Goal: Task Accomplishment & Management: Manage account settings

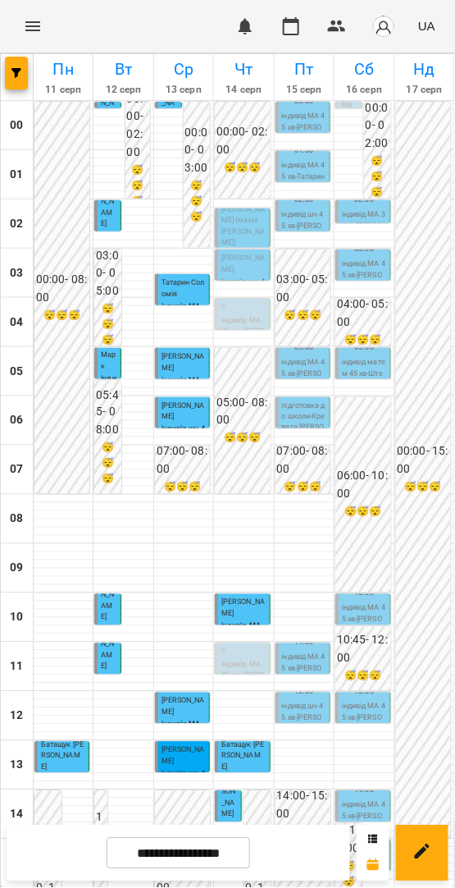
scroll to position [469, 0]
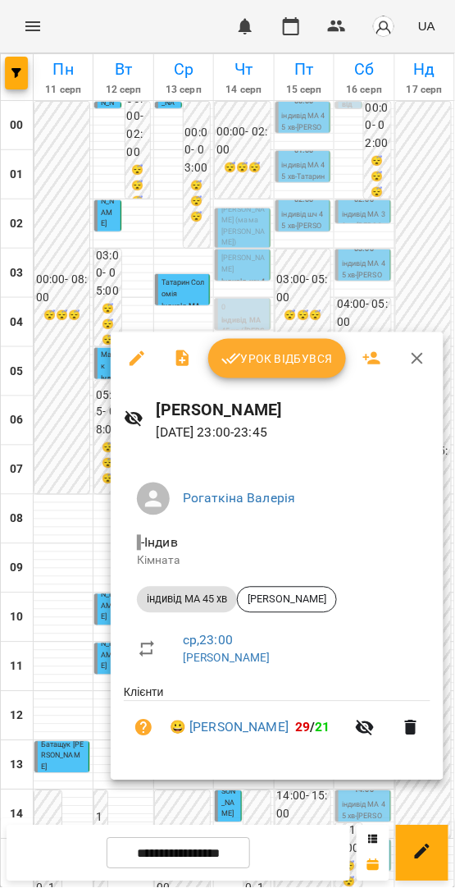
click at [250, 361] on span "Урок відбувся" at bounding box center [278, 359] width 112 height 20
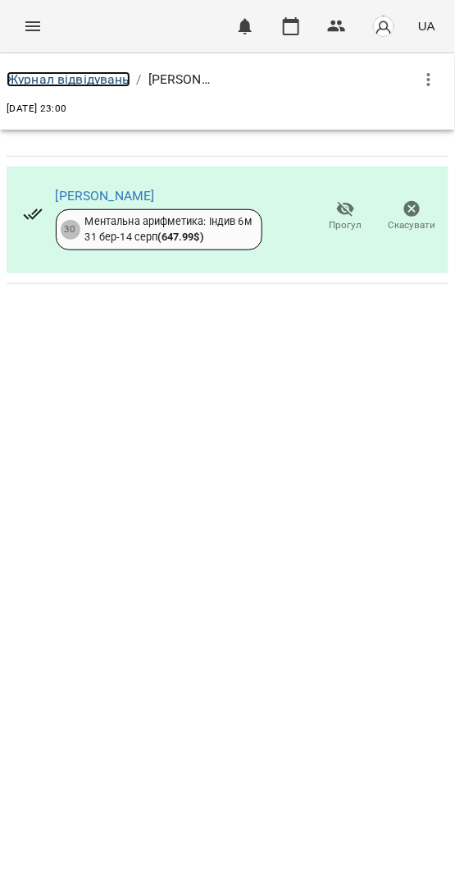
click at [68, 80] on link "Журнал відвідувань" at bounding box center [69, 79] width 124 height 16
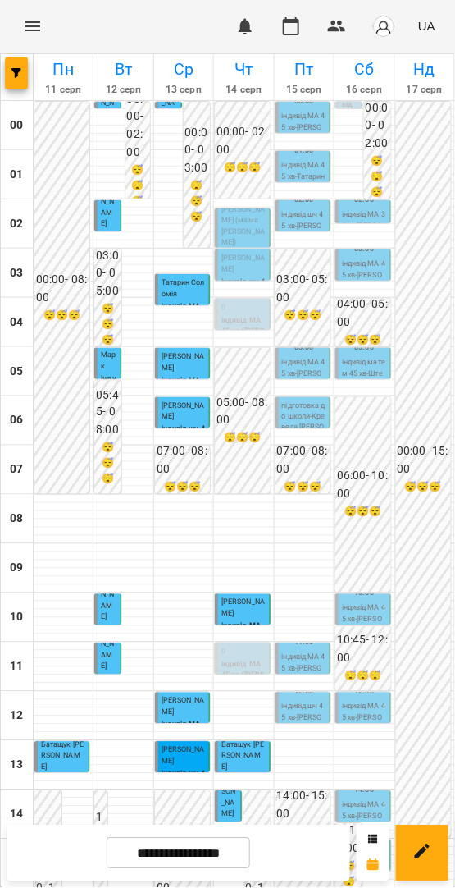
scroll to position [469, 0]
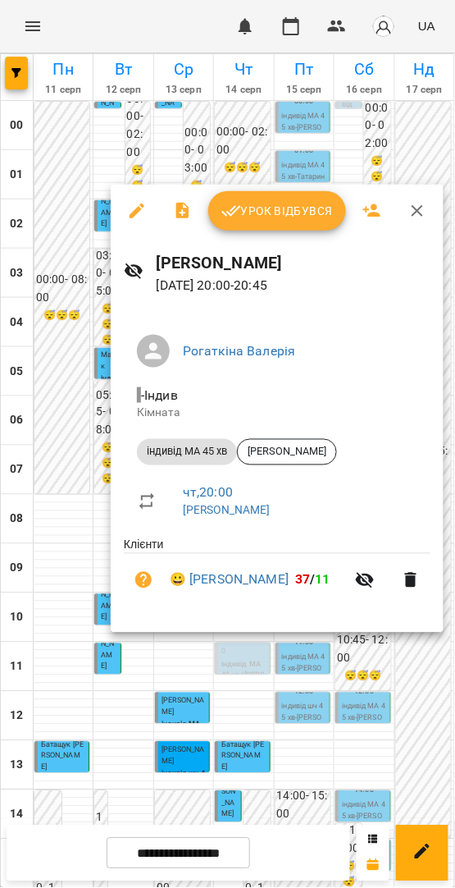
click at [277, 205] on span "Урок відбувся" at bounding box center [278, 211] width 112 height 20
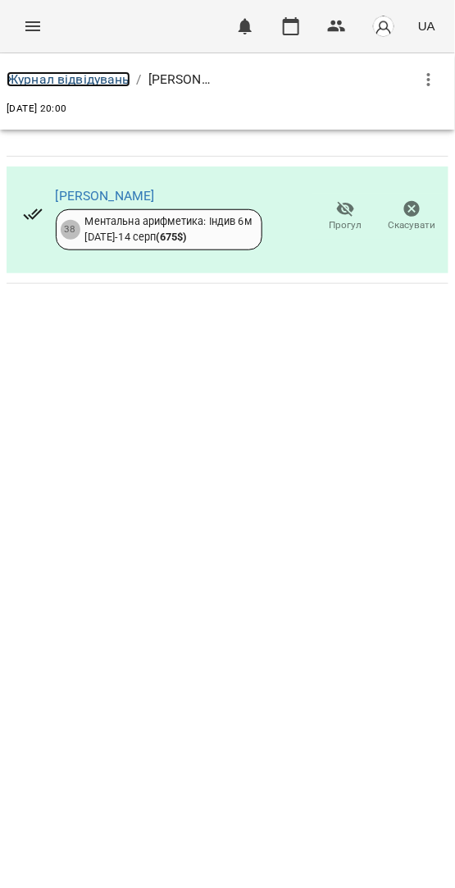
click at [111, 74] on link "Журнал відвідувань" at bounding box center [69, 79] width 124 height 16
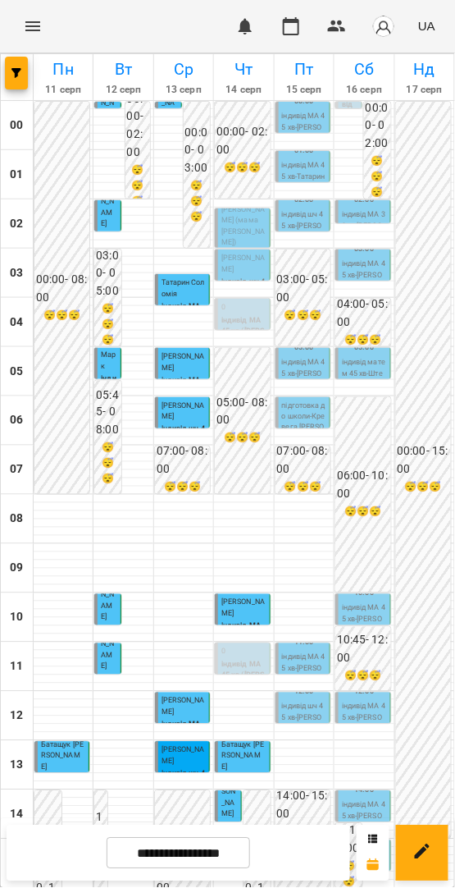
scroll to position [469, 0]
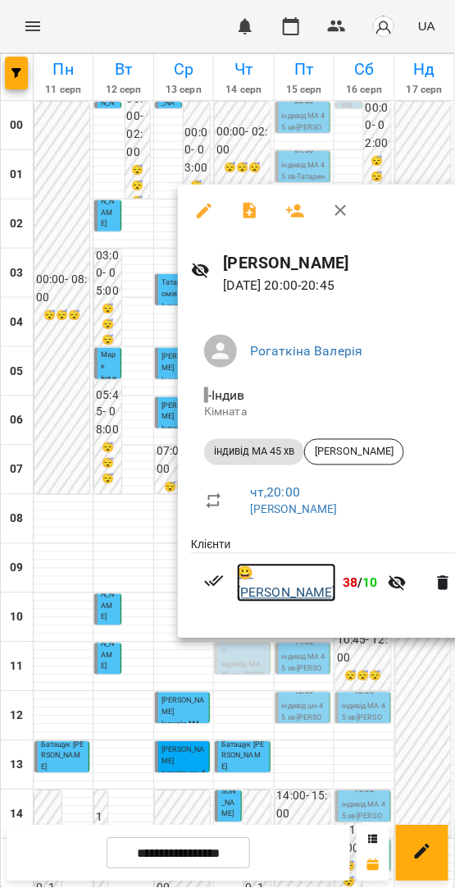
click at [280, 586] on link "😀 [PERSON_NAME]" at bounding box center [286, 583] width 99 height 39
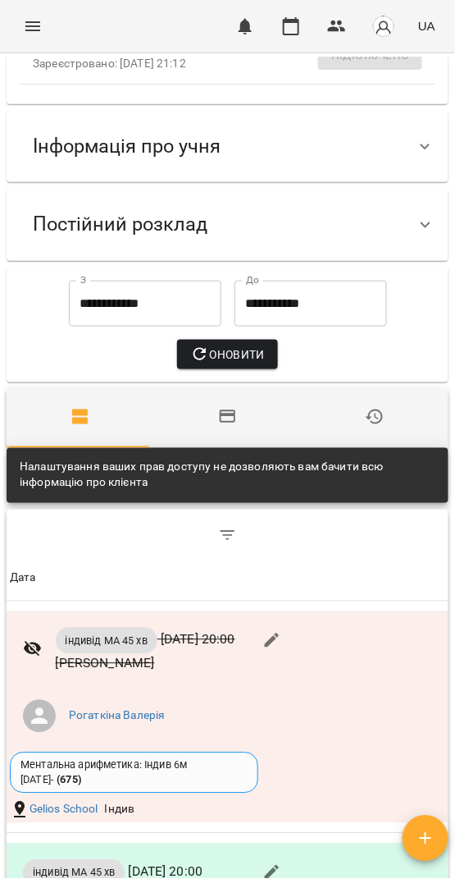
scroll to position [506, 0]
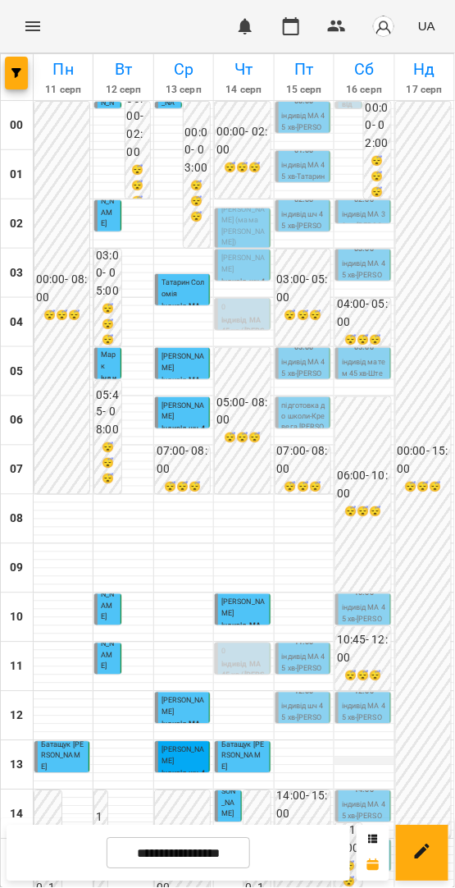
scroll to position [428, 0]
click at [37, 21] on icon "Menu" at bounding box center [33, 26] width 20 height 20
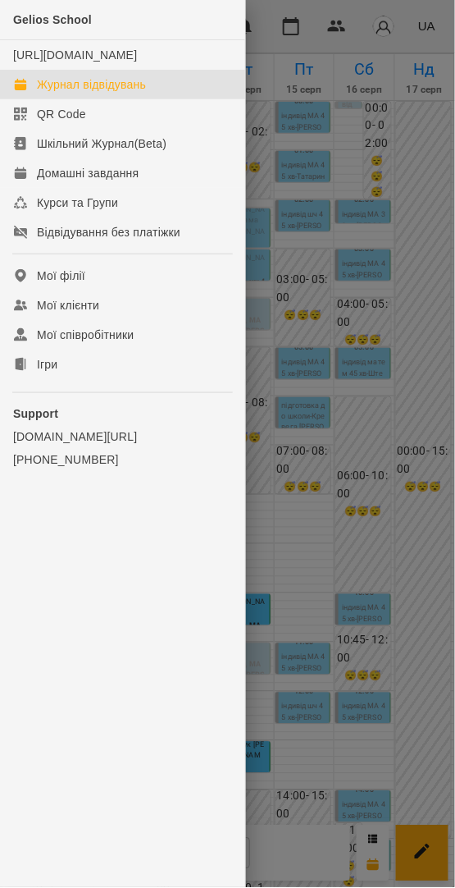
click at [304, 176] on div at bounding box center [227, 444] width 455 height 888
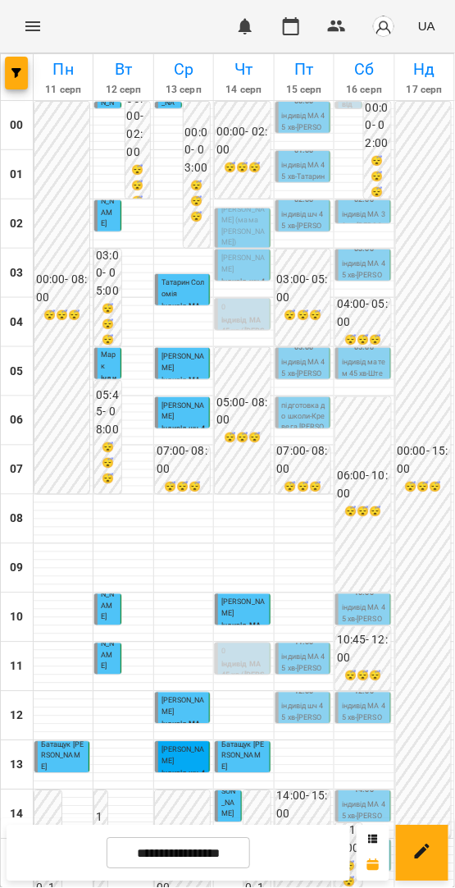
scroll to position [317, 0]
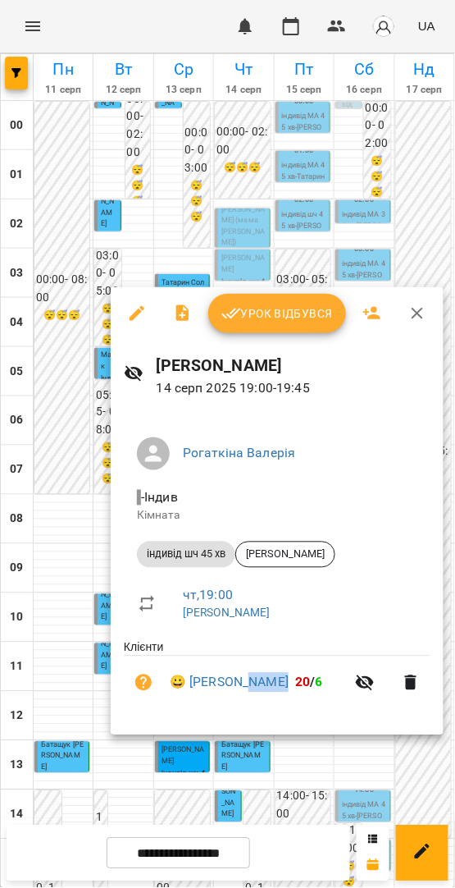
click at [250, 308] on span "Урок відбувся" at bounding box center [278, 314] width 112 height 20
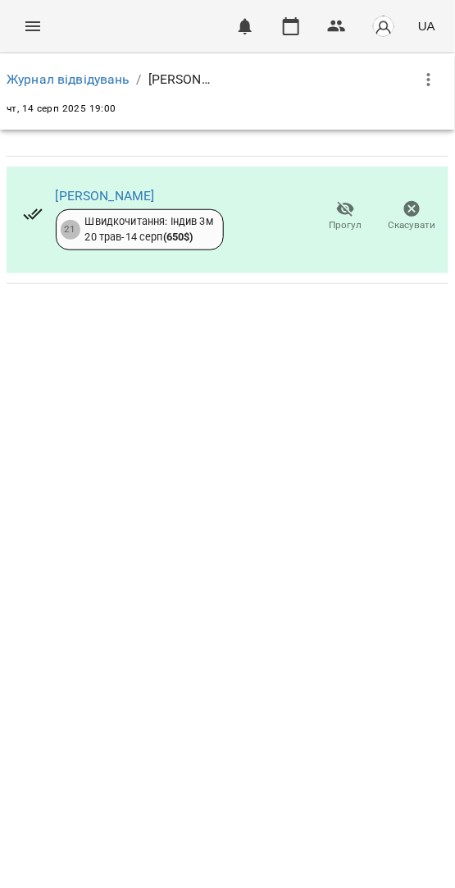
click at [347, 211] on icon "button" at bounding box center [346, 210] width 18 height 16
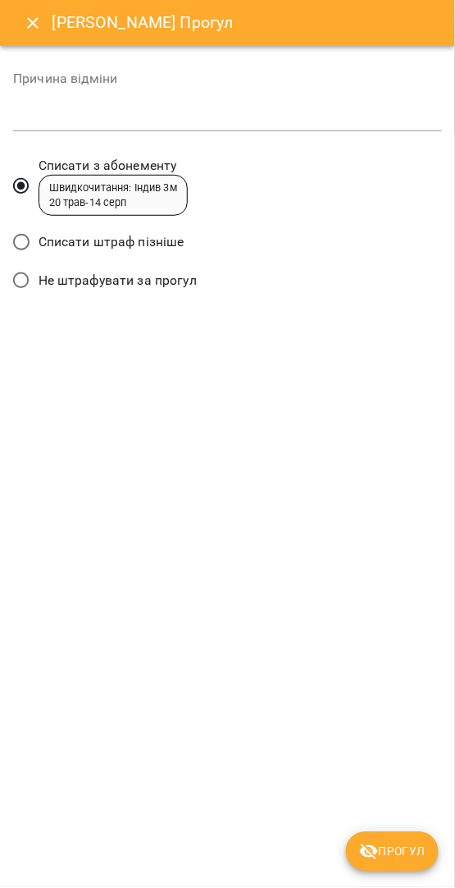
click at [410, 851] on span "Прогул" at bounding box center [392, 852] width 66 height 20
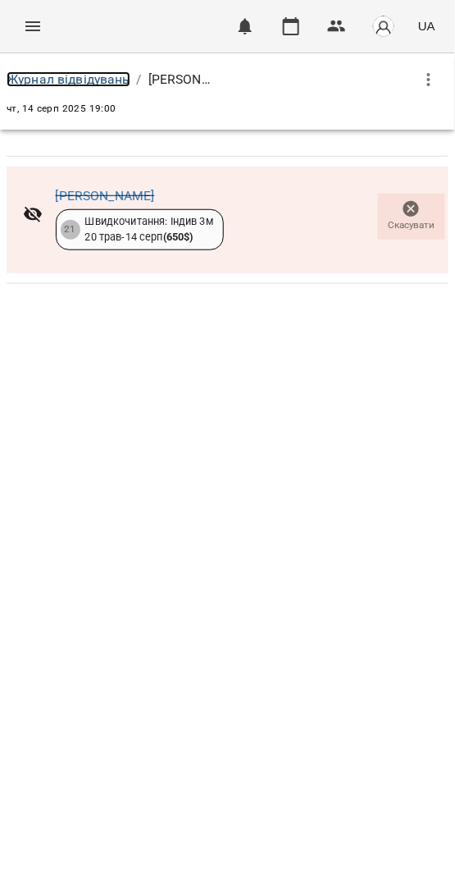
click at [121, 76] on link "Журнал відвідувань" at bounding box center [69, 79] width 124 height 16
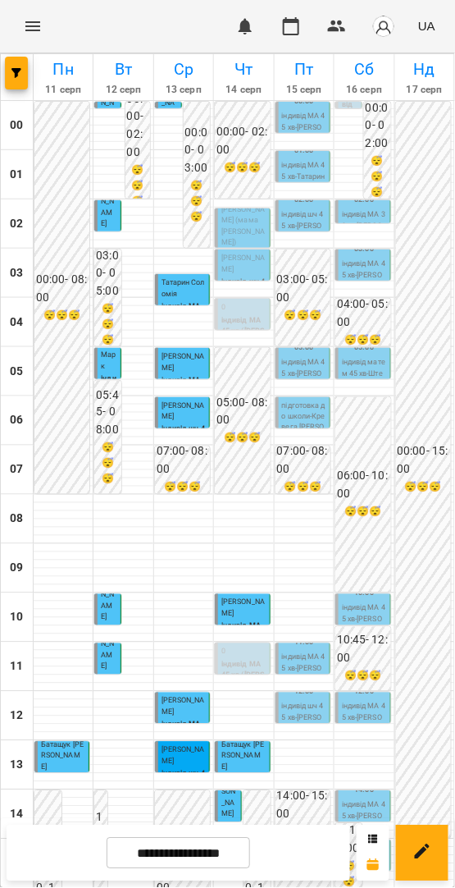
scroll to position [469, 0]
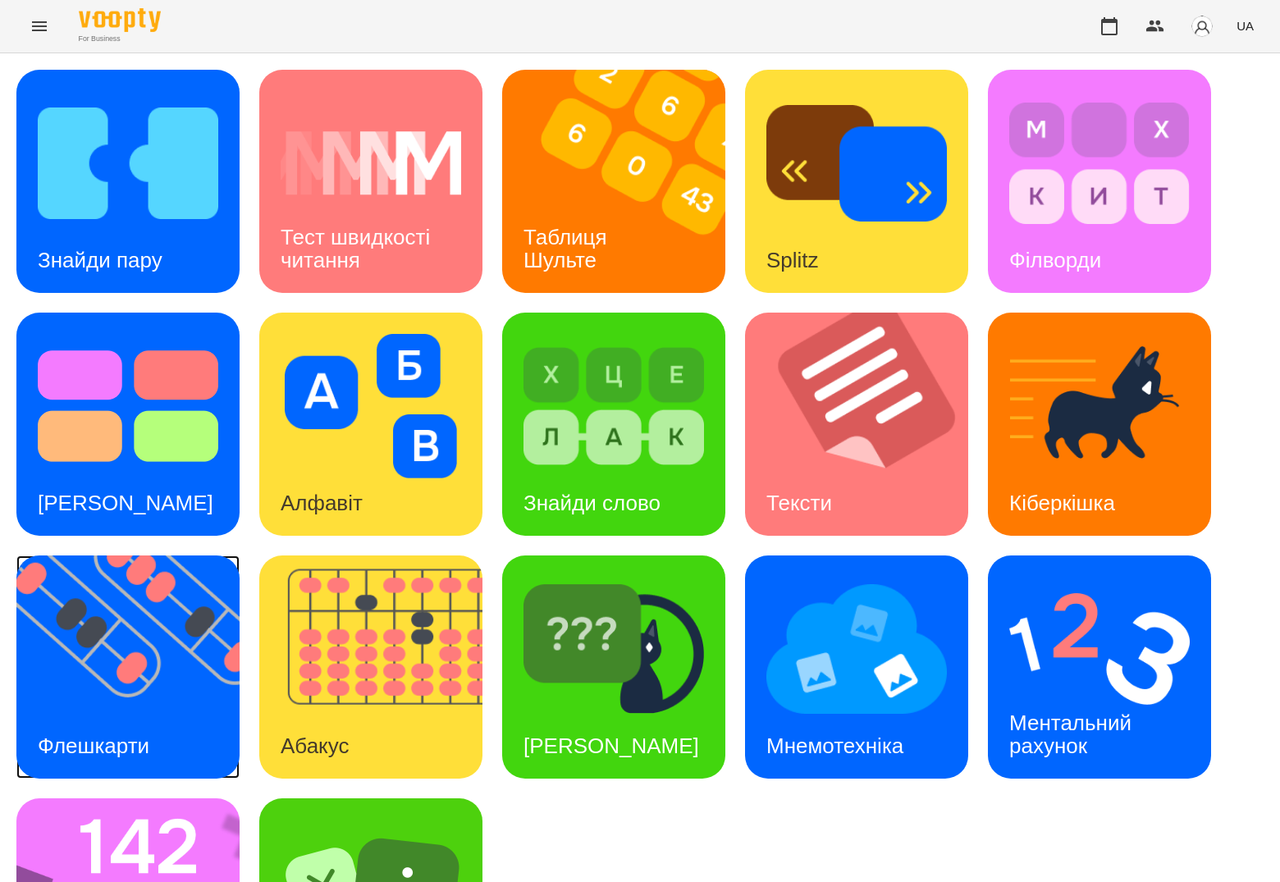
click at [153, 611] on img at bounding box center [138, 667] width 244 height 223
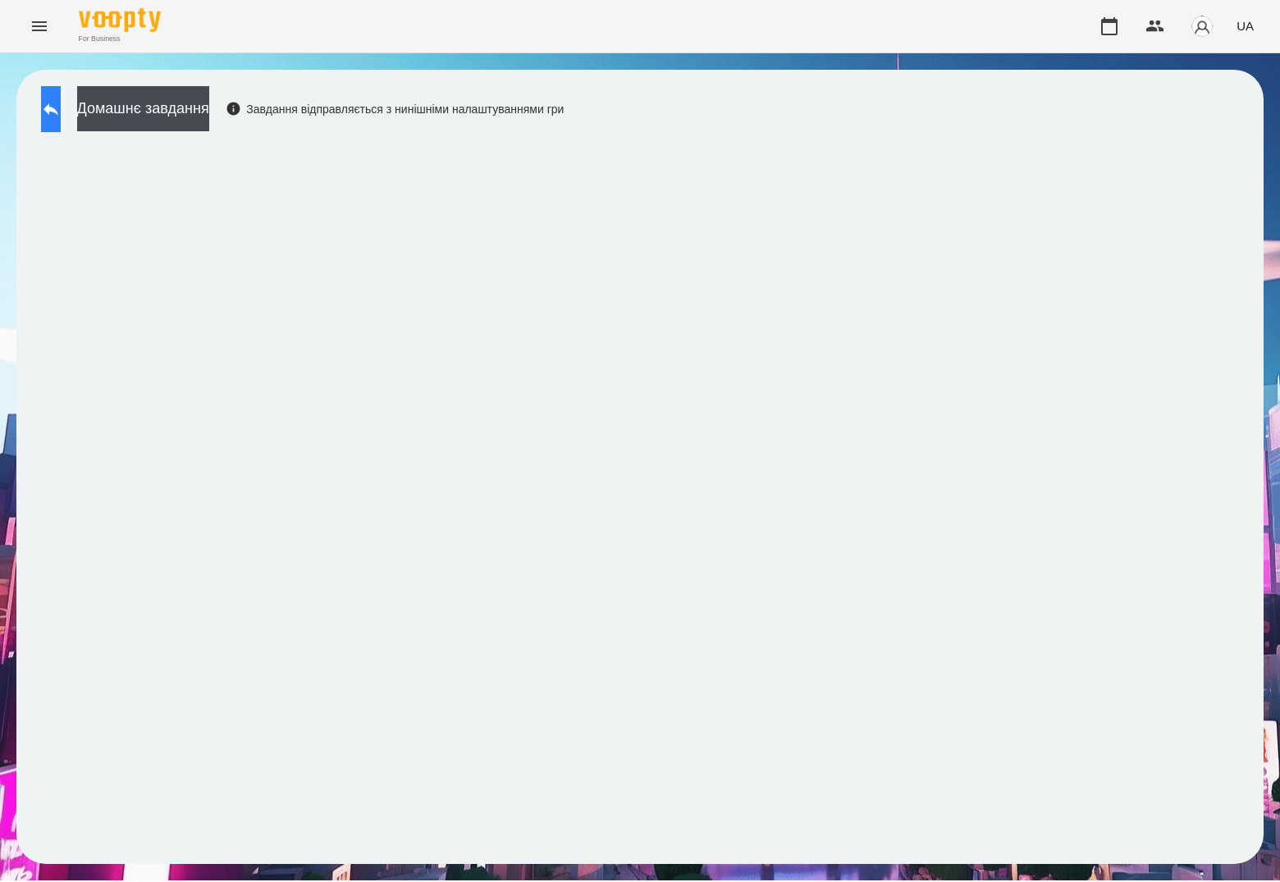
click at [61, 112] on button at bounding box center [51, 109] width 20 height 46
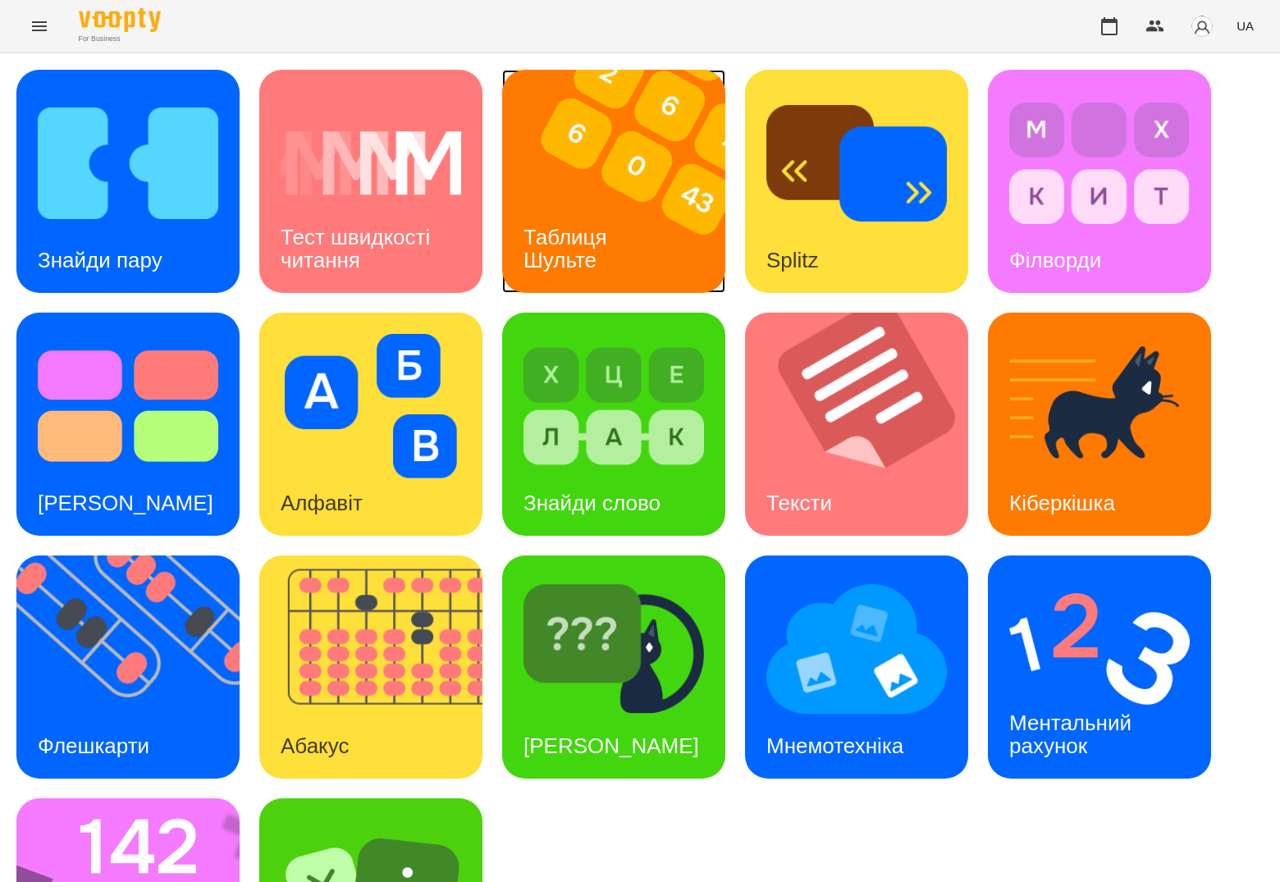
click at [625, 181] on img at bounding box center [624, 181] width 244 height 223
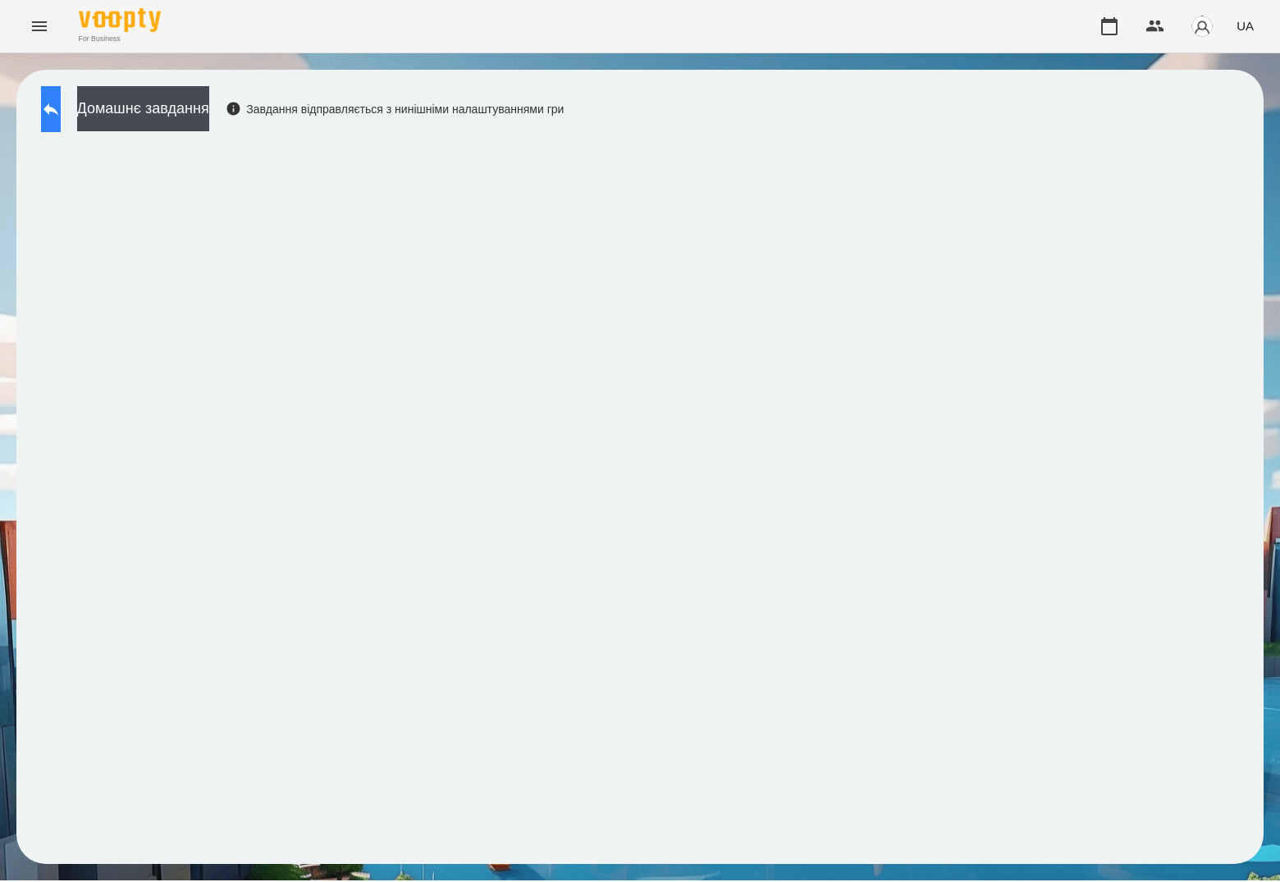
click at [61, 108] on button at bounding box center [51, 109] width 20 height 46
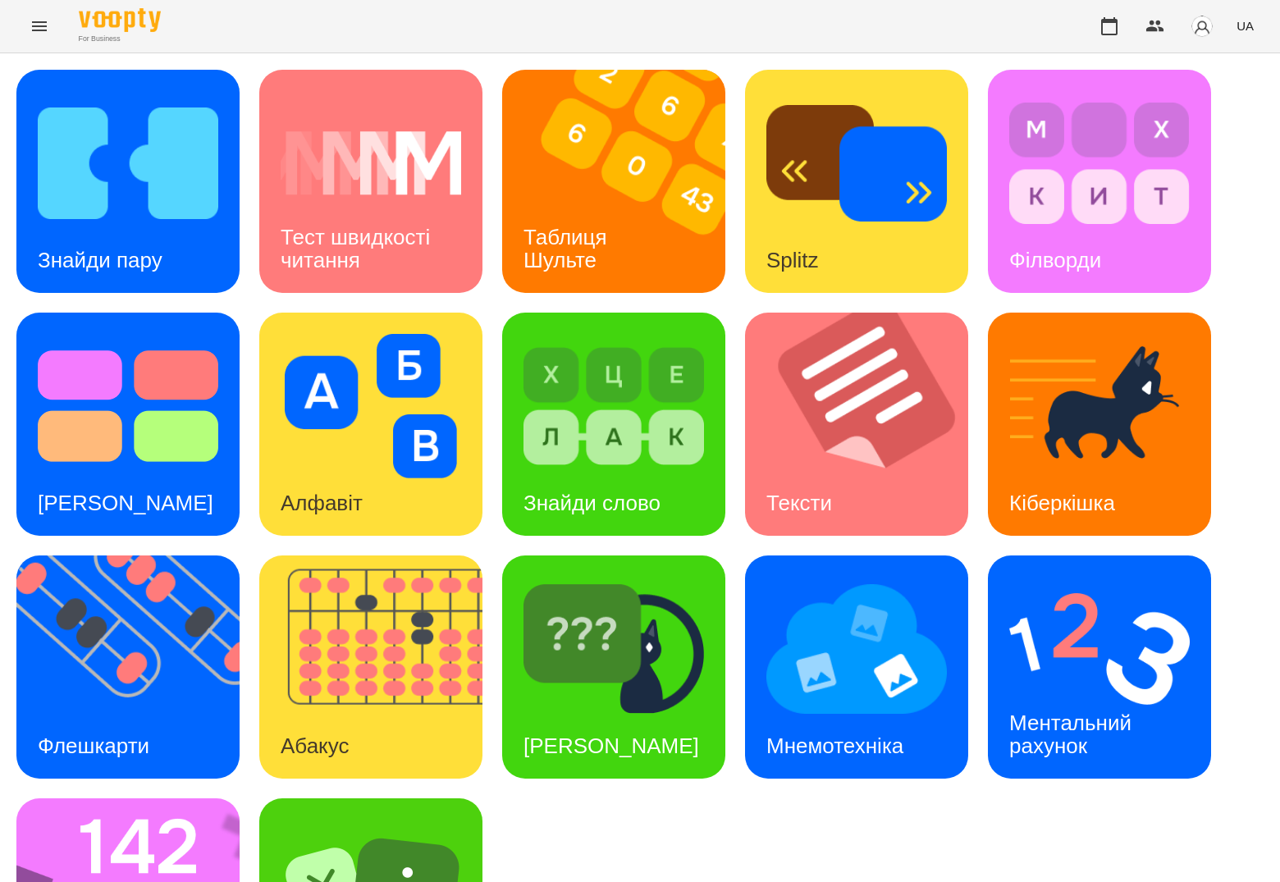
scroll to position [154, 0]
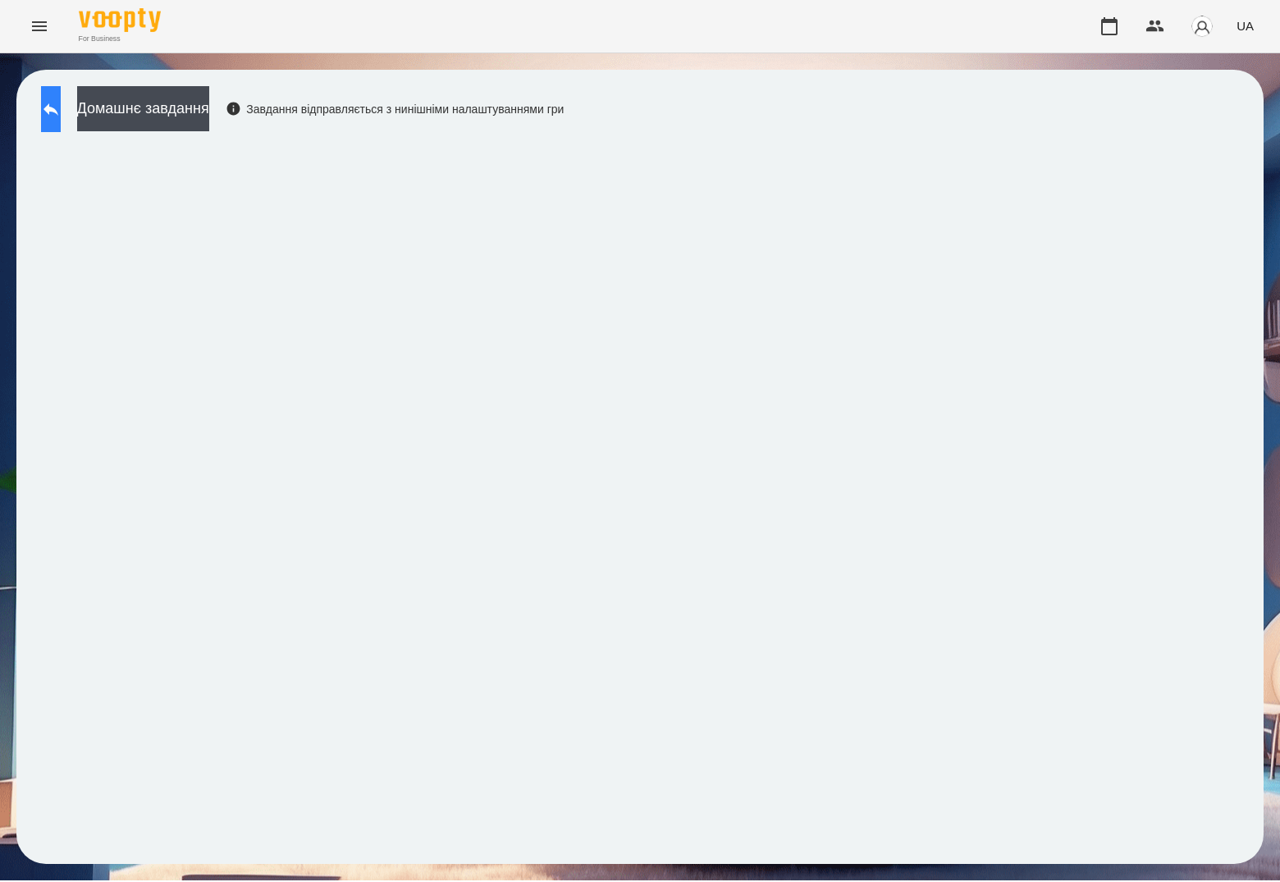
click at [58, 108] on icon at bounding box center [50, 109] width 15 height 12
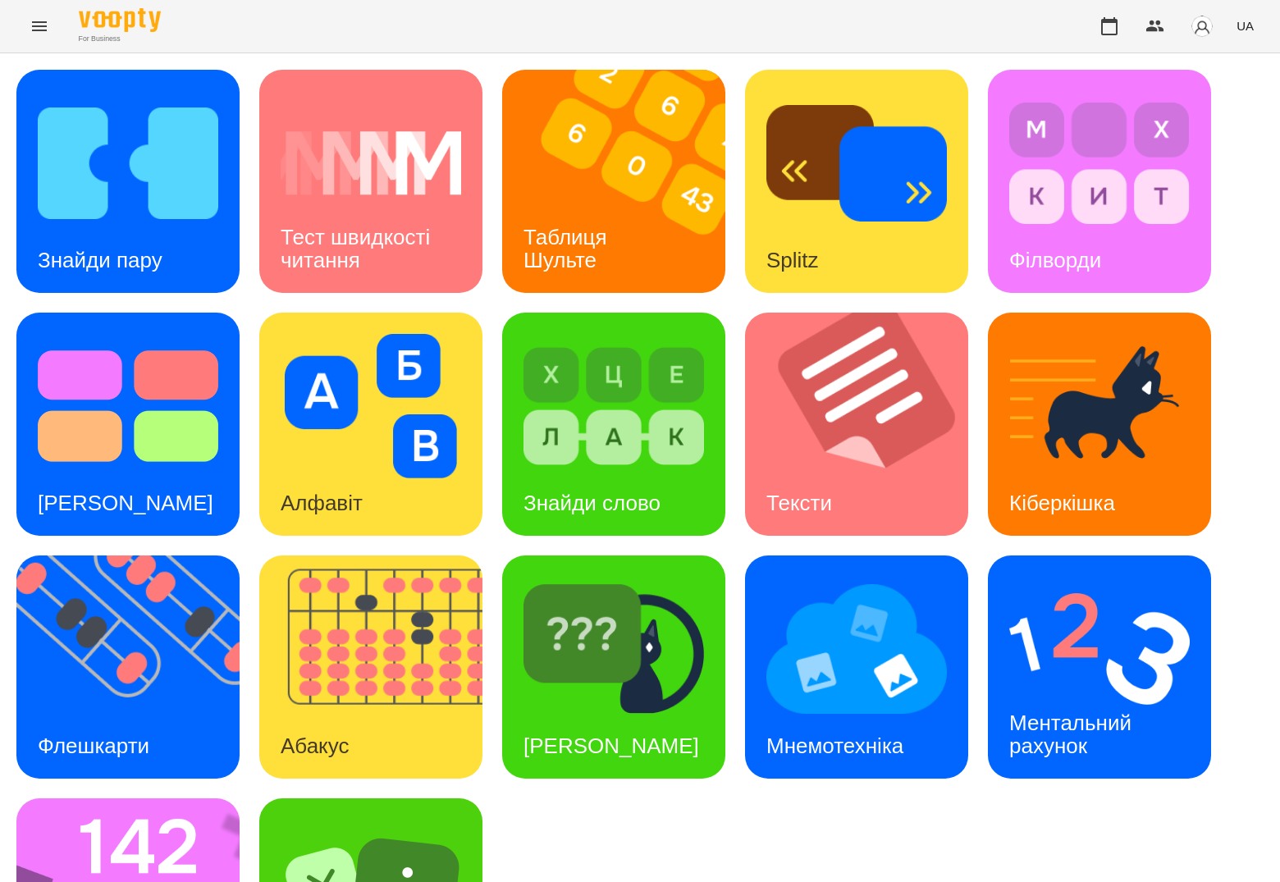
scroll to position [154, 0]
click at [1099, 711] on h3 "Ментальний рахунок" at bounding box center [1073, 734] width 128 height 47
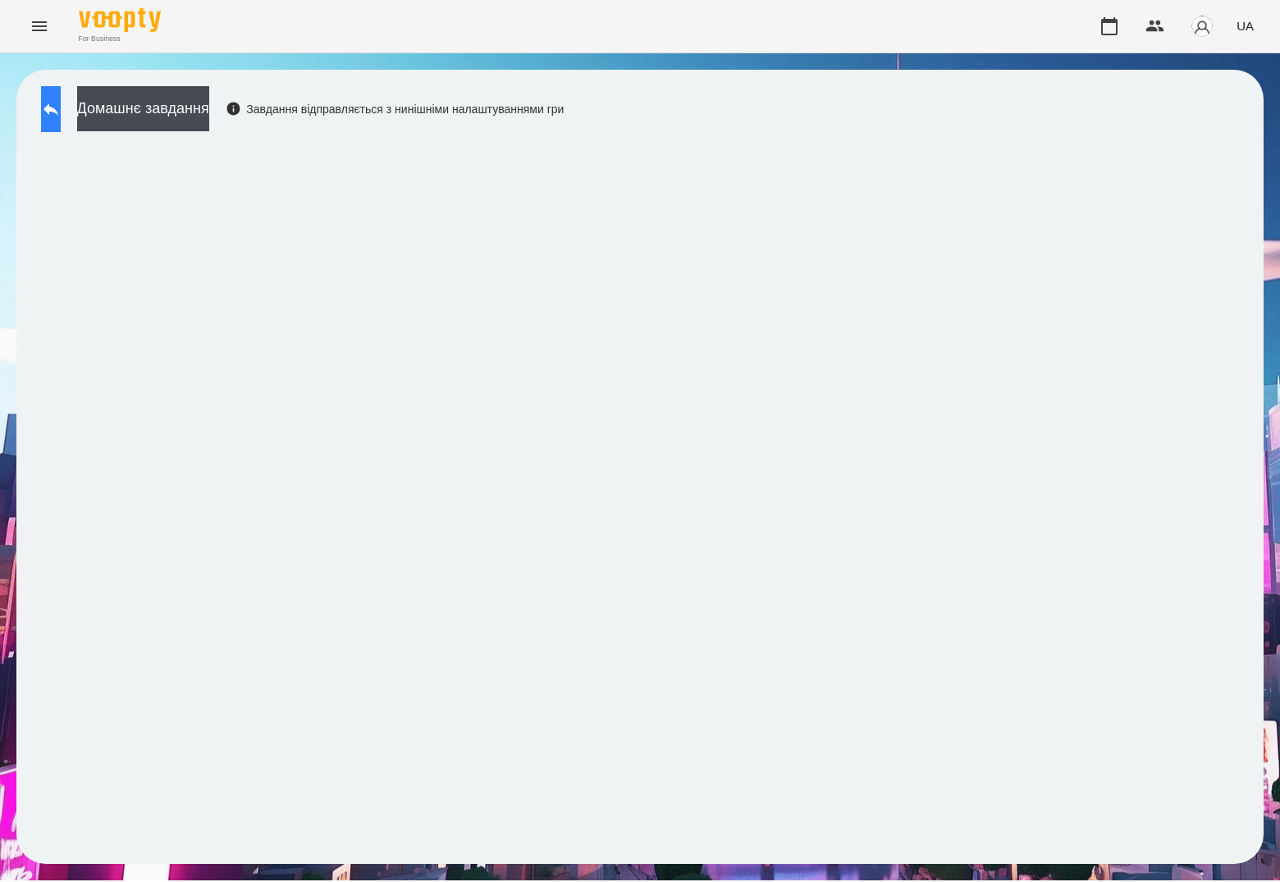
click at [61, 112] on button at bounding box center [51, 109] width 20 height 46
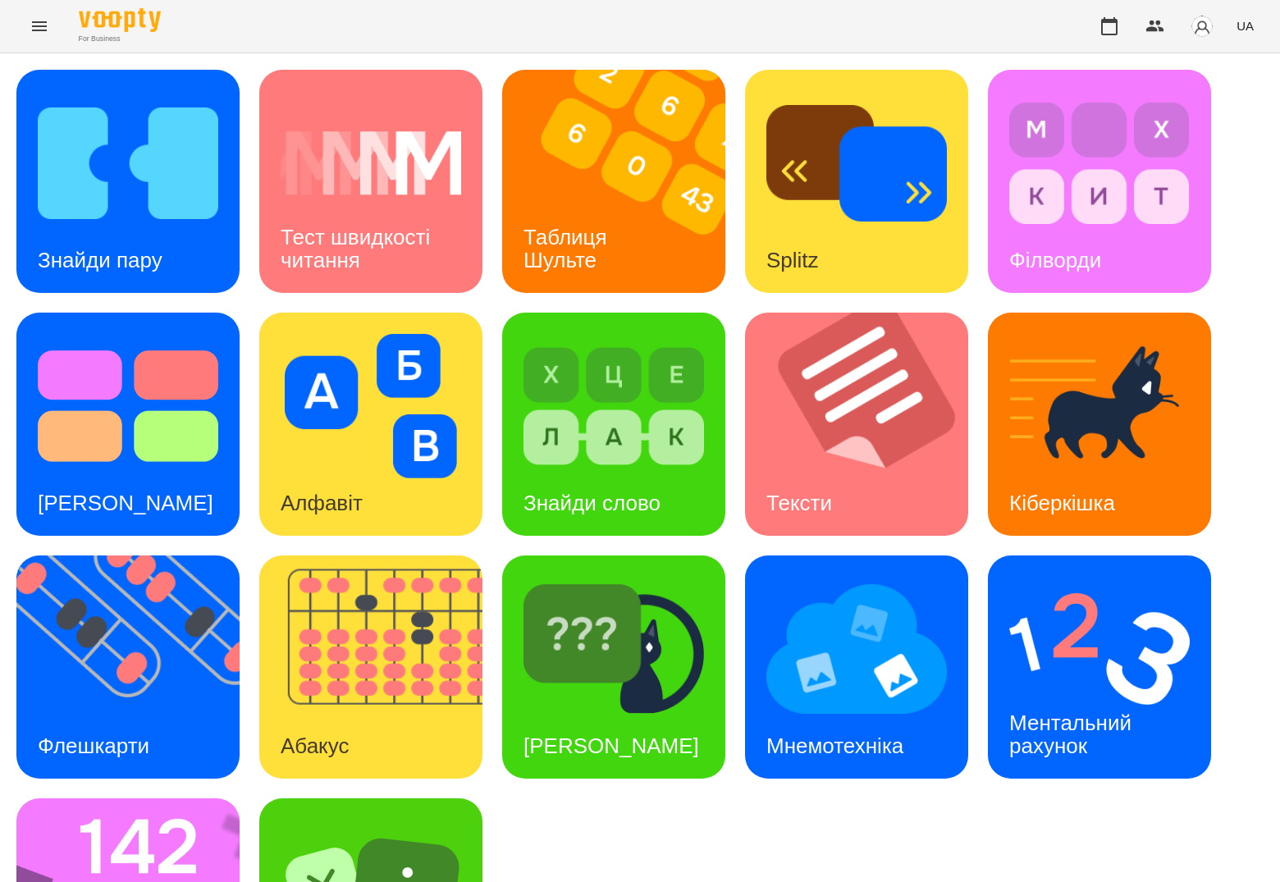
scroll to position [154, 0]
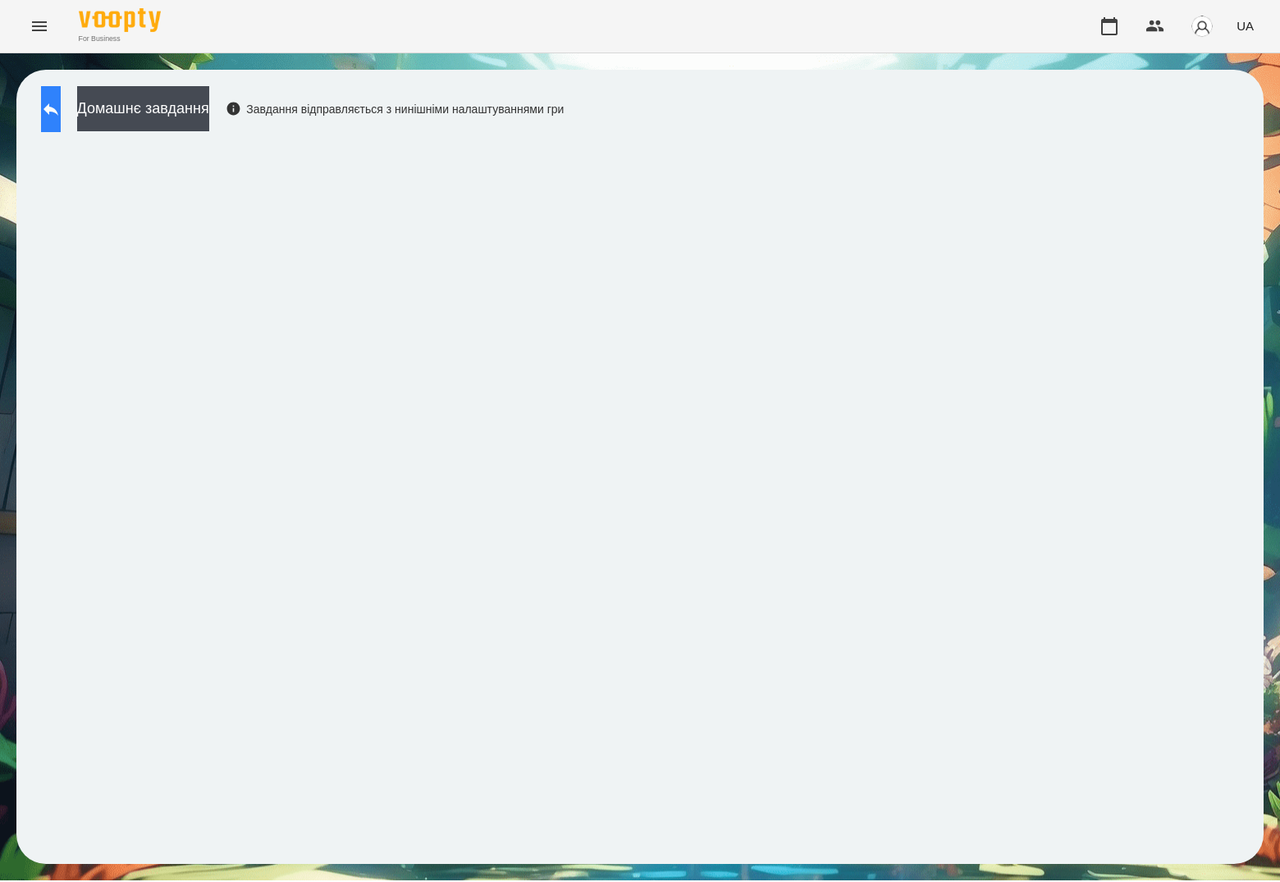
click at [61, 107] on icon at bounding box center [51, 109] width 20 height 20
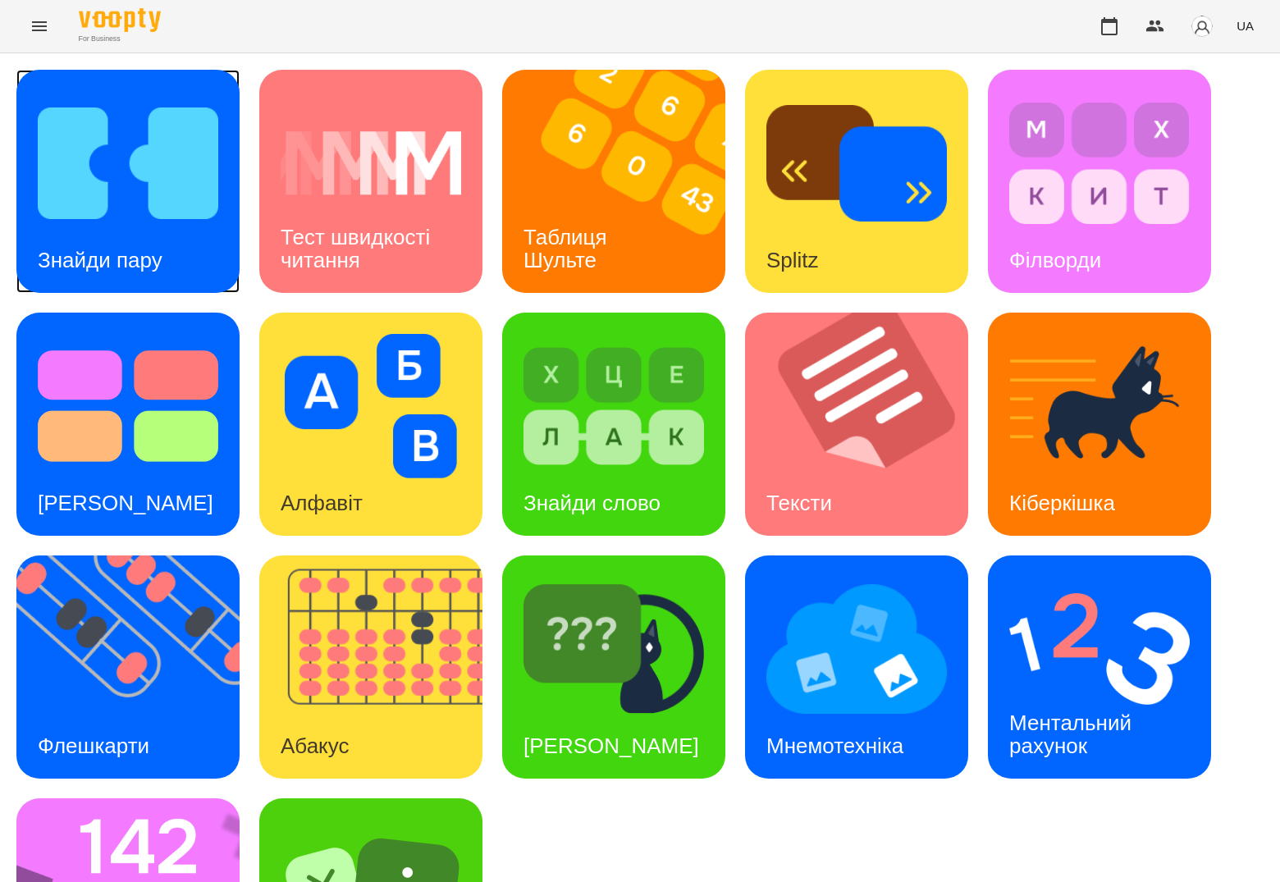
click at [154, 139] on img at bounding box center [128, 163] width 181 height 144
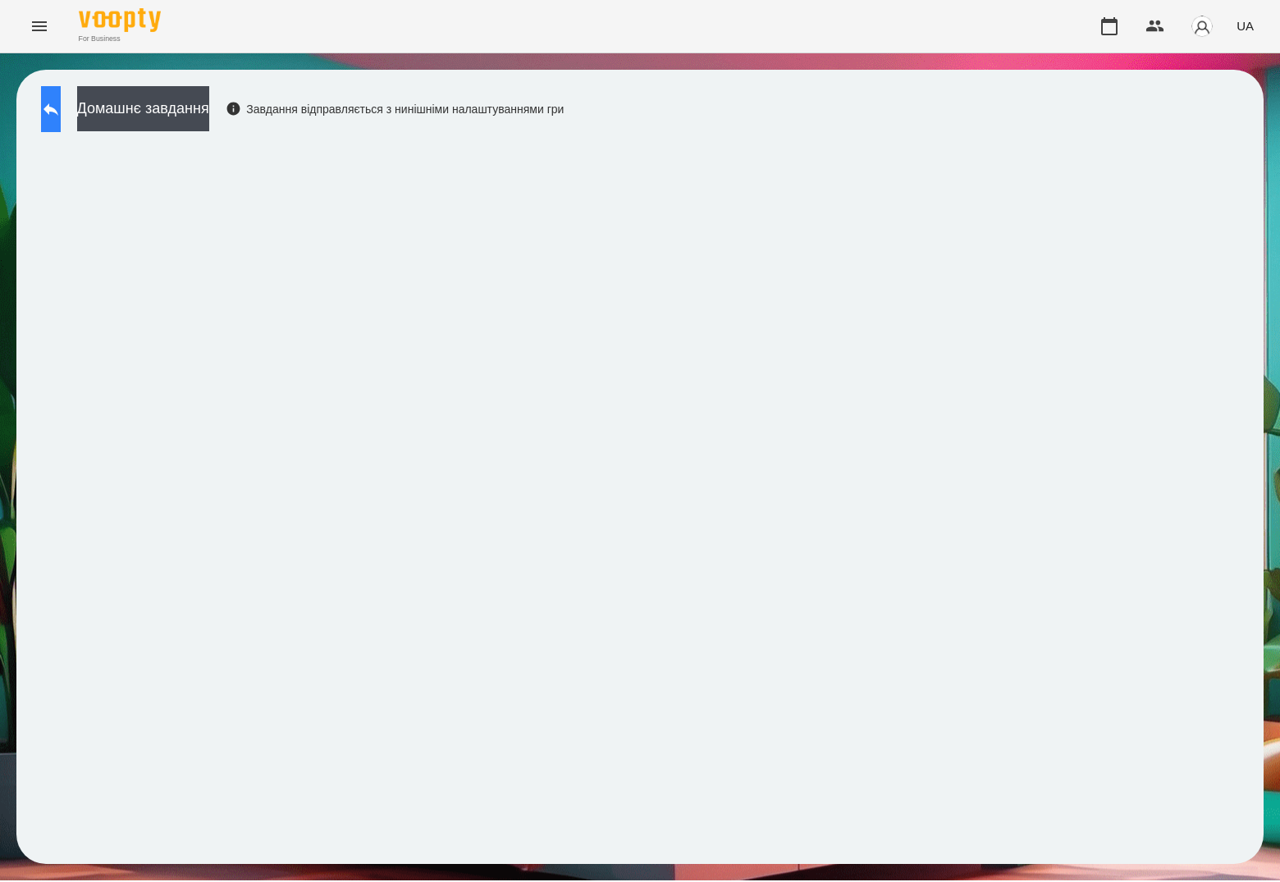
click at [61, 117] on icon at bounding box center [51, 109] width 20 height 20
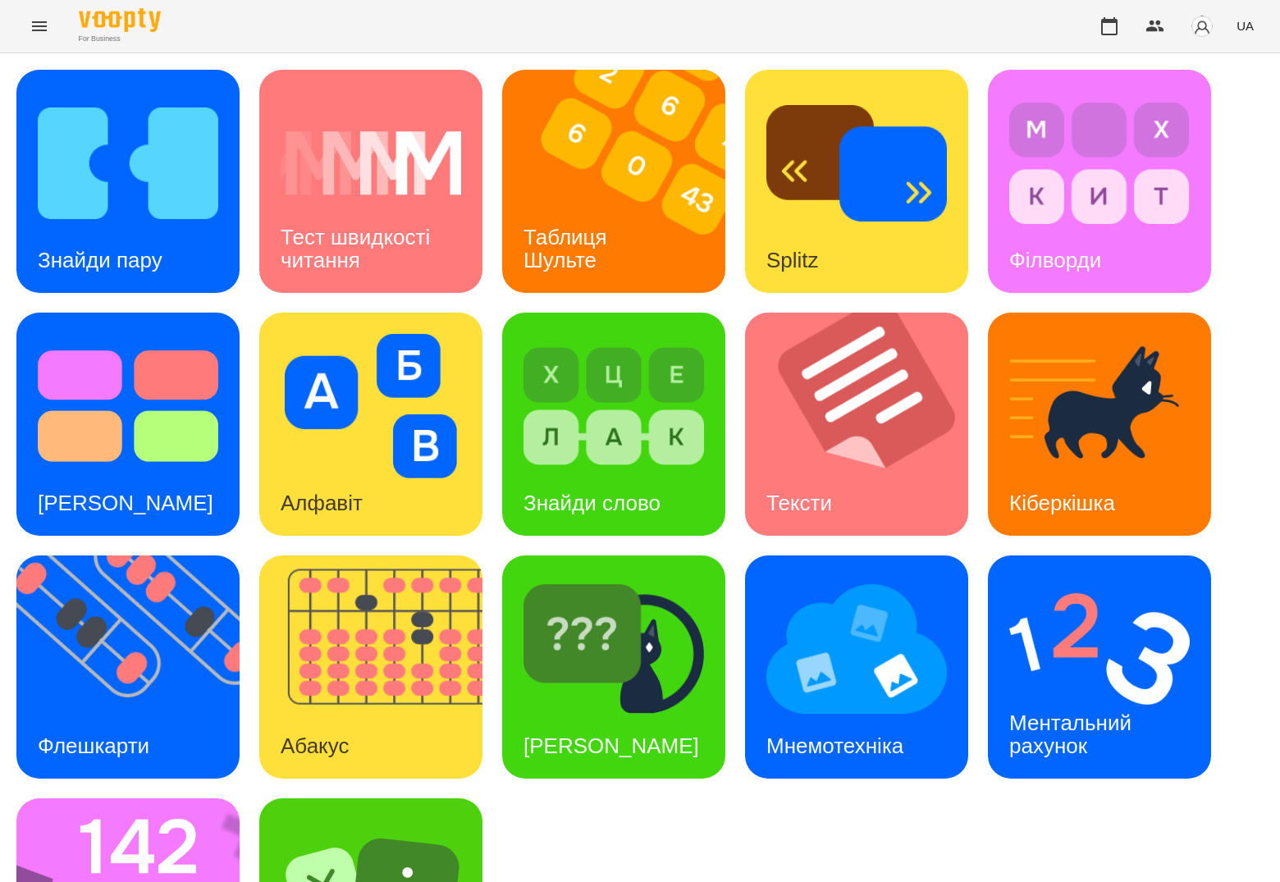
scroll to position [154, 0]
click at [1071, 577] on img at bounding box center [1099, 649] width 181 height 144
